Goal: Transaction & Acquisition: Subscribe to service/newsletter

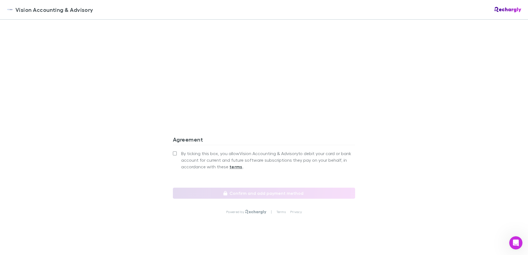
scroll to position [454, 0]
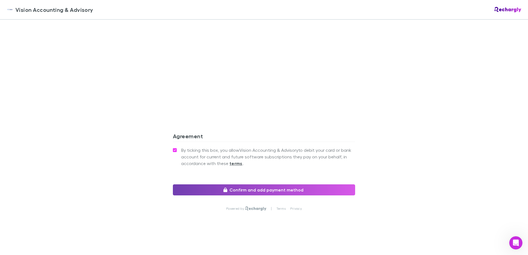
click at [260, 190] on button "Confirm and add payment method" at bounding box center [264, 189] width 182 height 11
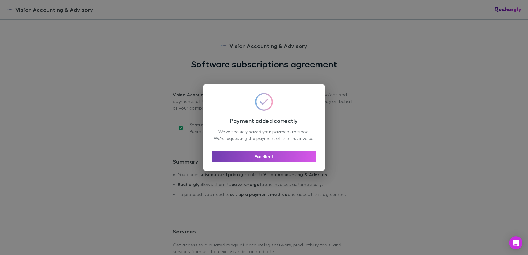
click at [266, 157] on button "Excellent" at bounding box center [263, 156] width 105 height 11
